Goal: Task Accomplishment & Management: Use online tool/utility

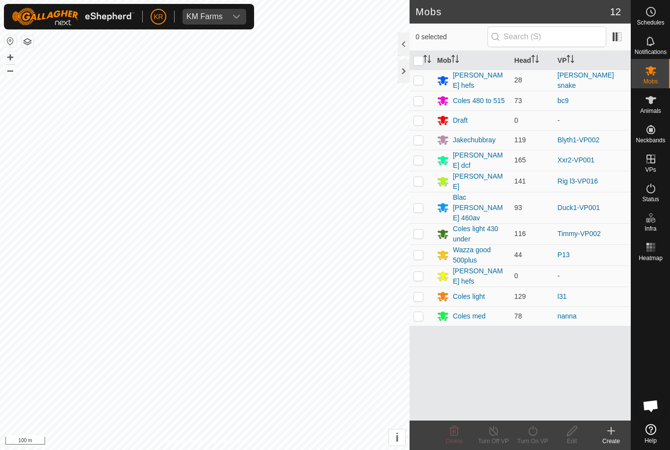
click at [420, 177] on p-checkbox at bounding box center [419, 181] width 10 height 8
checkbox input "true"
click at [542, 437] on div "Turn On VP" at bounding box center [532, 441] width 39 height 9
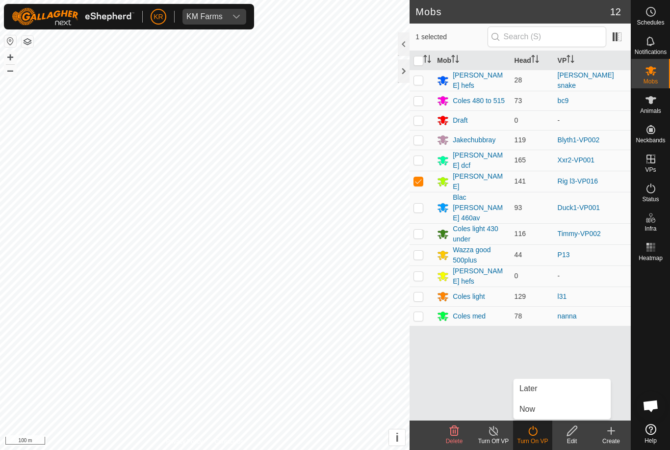
click at [552, 413] on link "Now" at bounding box center [562, 409] width 97 height 20
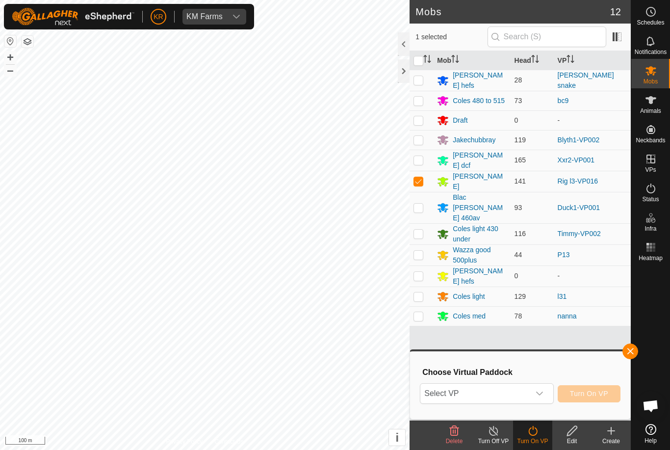
click at [545, 399] on div "dropdown trigger" at bounding box center [540, 394] width 20 height 20
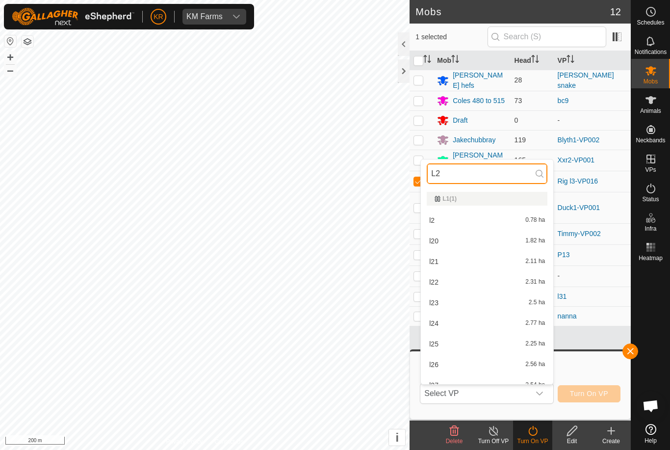
click at [478, 173] on input "L2" at bounding box center [487, 173] width 121 height 21
type input "L"
type input "Rig"
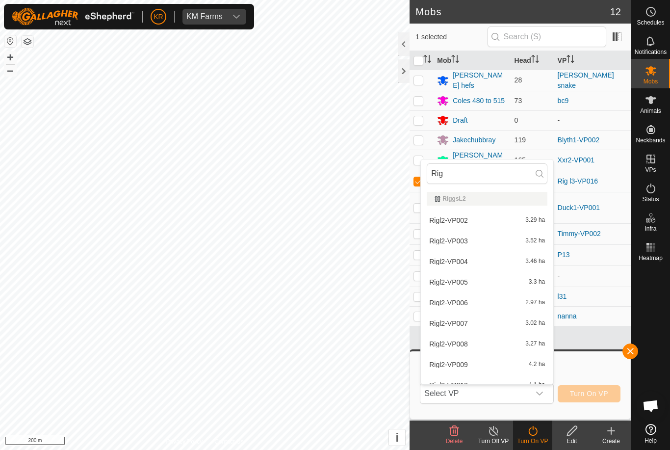
click at [467, 224] on div "Rigl2-VP002 3.29 ha" at bounding box center [487, 220] width 121 height 12
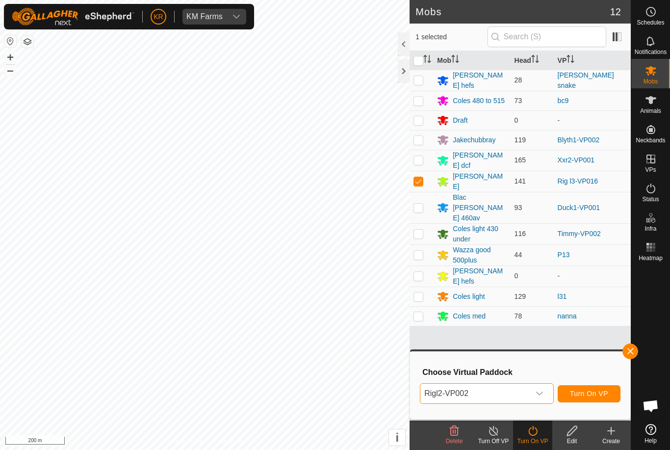
click at [537, 393] on icon "dropdown trigger" at bounding box center [540, 394] width 8 height 8
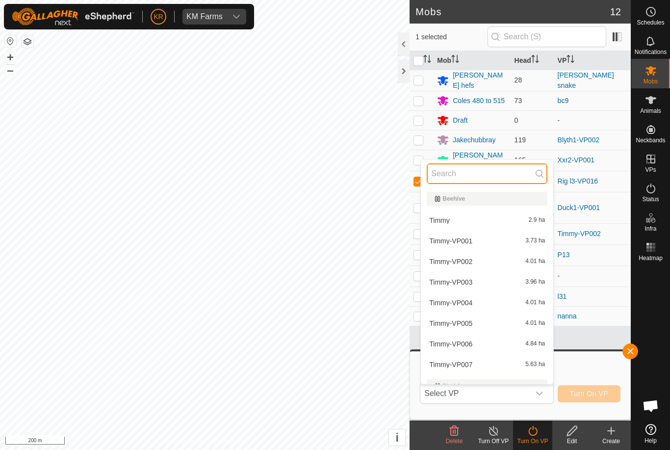
click at [473, 180] on input "text" at bounding box center [487, 173] width 121 height 21
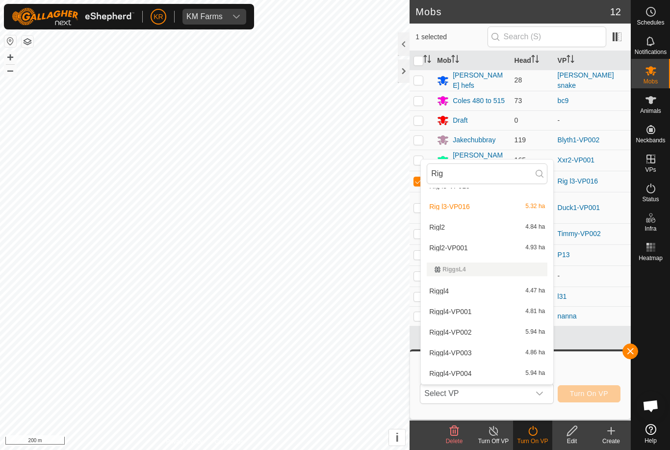
scroll to position [738, 0]
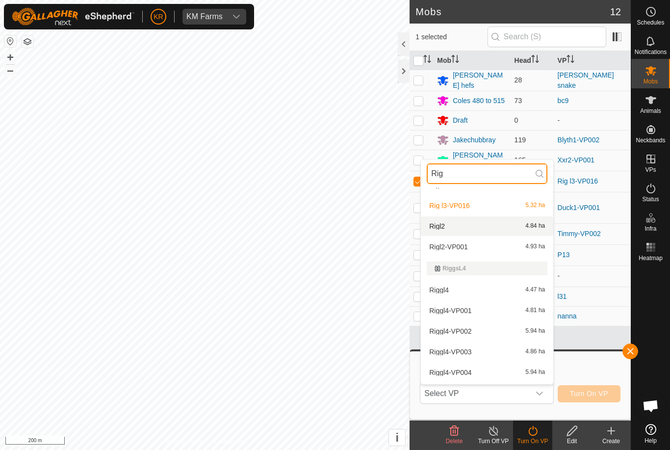
type input "Rig"
click at [517, 225] on div "Rigl2 4.84 ha" at bounding box center [487, 226] width 121 height 12
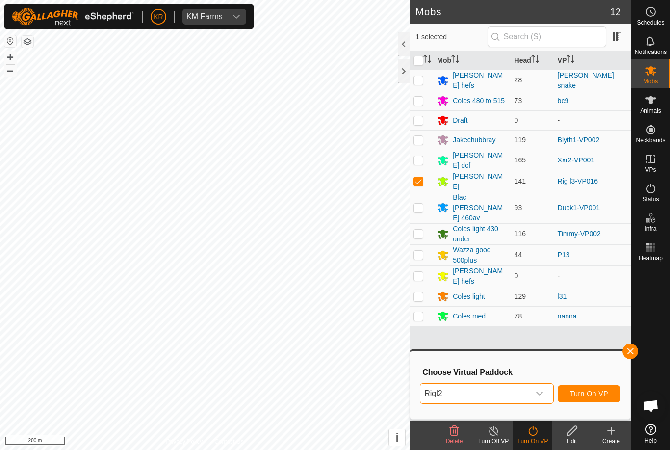
click at [593, 385] on button "Turn On VP" at bounding box center [589, 393] width 63 height 17
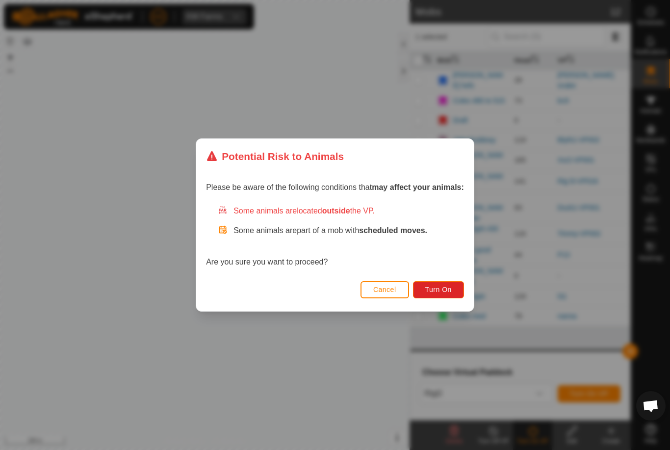
click at [443, 289] on span "Turn On" at bounding box center [438, 290] width 26 height 8
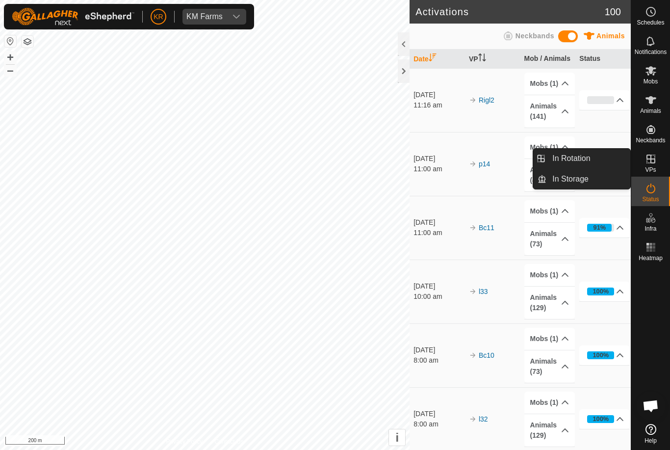
click at [582, 158] on span "In Rotation" at bounding box center [571, 159] width 38 height 12
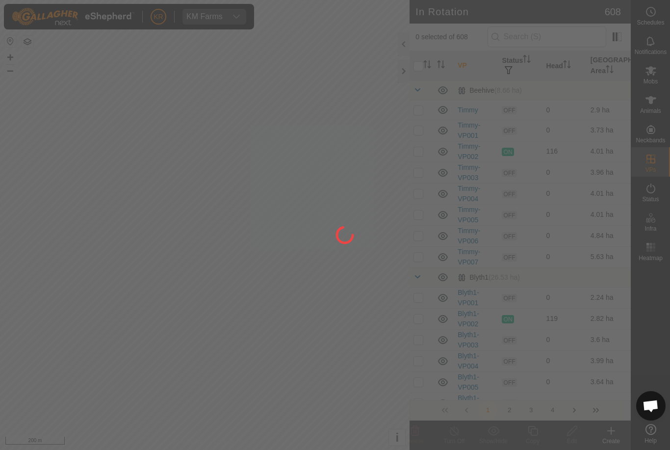
click at [574, 161] on div at bounding box center [335, 225] width 670 height 450
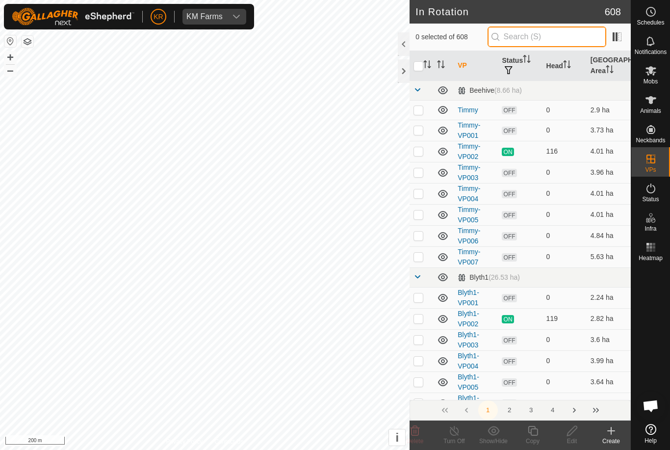
click at [556, 29] on input "text" at bounding box center [547, 36] width 119 height 21
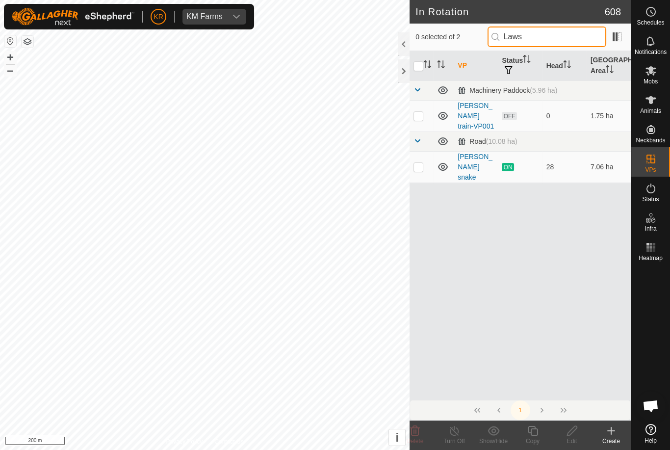
type input "Laws"
click at [420, 163] on p-checkbox at bounding box center [419, 167] width 10 height 8
checkbox input "true"
